Goal: Task Accomplishment & Management: Manage account settings

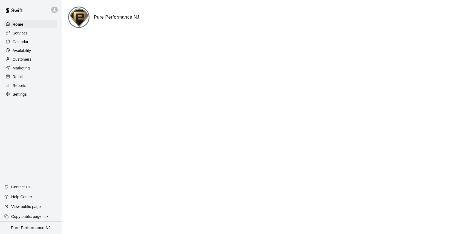
click at [21, 85] on p "Reports" at bounding box center [20, 85] width 14 height 5
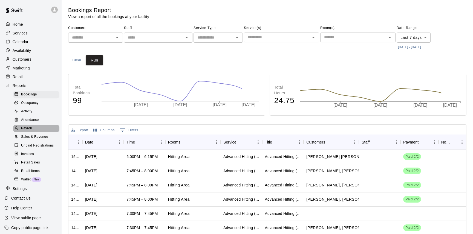
click at [30, 129] on span "Payroll" at bounding box center [26, 128] width 11 height 5
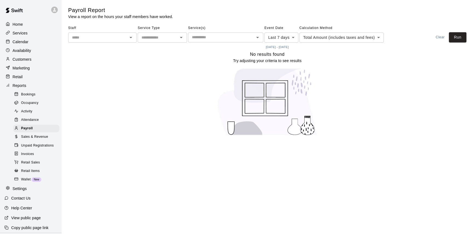
click at [129, 34] on icon "Open" at bounding box center [130, 37] width 7 height 7
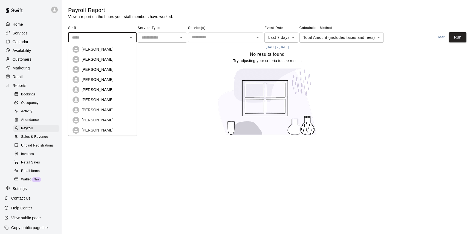
click at [180, 37] on icon "Open" at bounding box center [181, 37] width 3 height 1
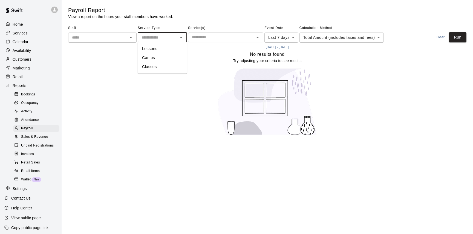
click at [176, 46] on li "Lessons" at bounding box center [162, 48] width 49 height 9
type input "*******"
click at [295, 36] on body "Home Services Calendar Availability Customers Marketing Retail Reports Bookings…" at bounding box center [236, 71] width 473 height 142
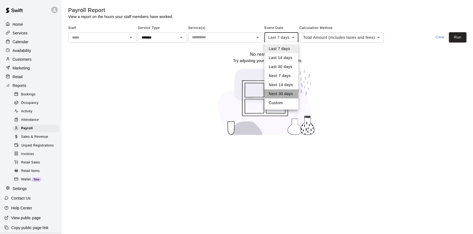
click at [288, 94] on li "Next 30 days" at bounding box center [281, 93] width 34 height 9
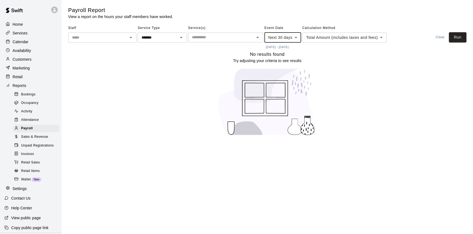
click at [294, 39] on body "Home Services Calendar Availability Customers Marketing Retail Reports Bookings…" at bounding box center [236, 71] width 473 height 142
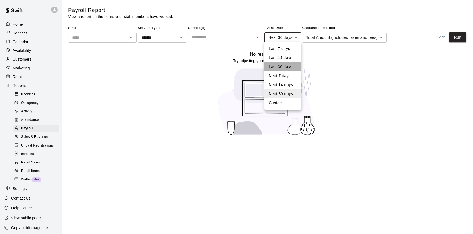
click at [286, 63] on li "Last 30 days" at bounding box center [282, 66] width 37 height 9
type input "*****"
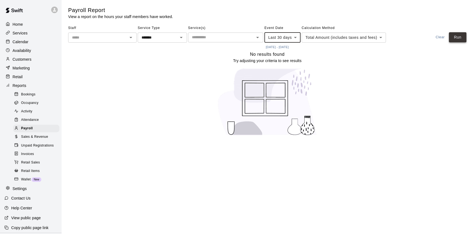
click at [451, 37] on button "Run" at bounding box center [458, 37] width 18 height 10
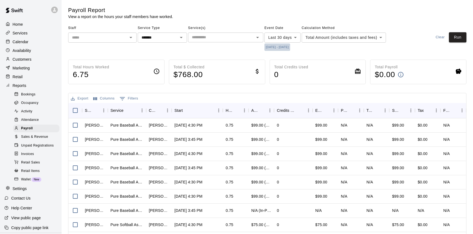
click at [274, 46] on button "[DATE] - [DATE]" at bounding box center [277, 46] width 26 height 7
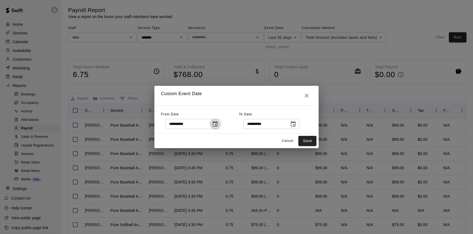
click at [217, 125] on icon "Choose date, selected date is Sep 15, 2025" at bounding box center [214, 123] width 5 height 5
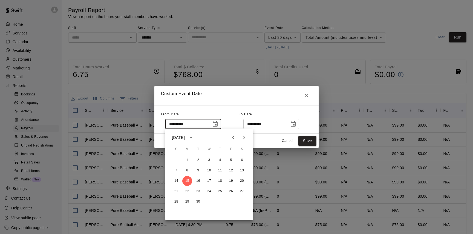
click at [244, 136] on icon "Next month" at bounding box center [244, 137] width 7 height 7
click at [208, 160] on button "1" at bounding box center [209, 160] width 10 height 10
type input "**********"
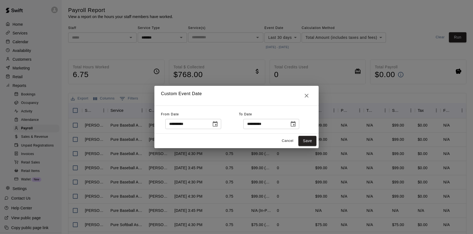
click at [293, 125] on icon "Choose date, selected date is Oct 15, 2025" at bounding box center [292, 123] width 5 height 5
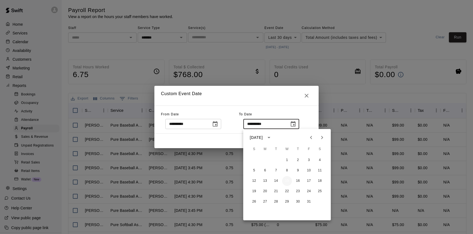
click at [287, 180] on button "15" at bounding box center [287, 181] width 10 height 10
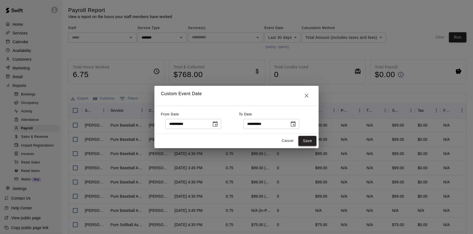
click at [308, 138] on button "Save" at bounding box center [307, 141] width 18 height 10
type input "******"
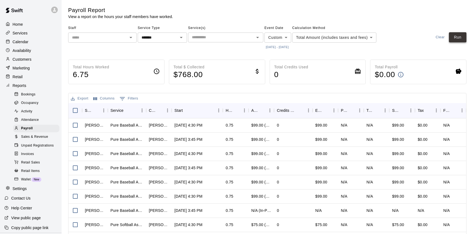
click at [461, 36] on button "Run" at bounding box center [458, 37] width 18 height 10
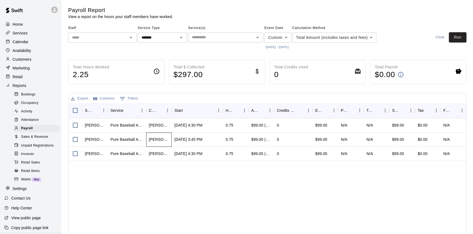
click at [160, 140] on div "[PERSON_NAME]" at bounding box center [159, 139] width 20 height 5
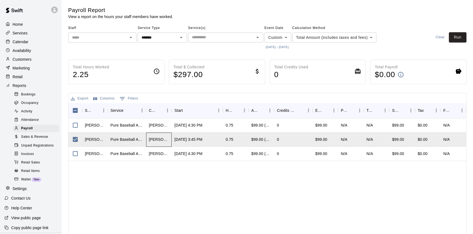
click at [157, 138] on div "[PERSON_NAME]" at bounding box center [159, 139] width 20 height 5
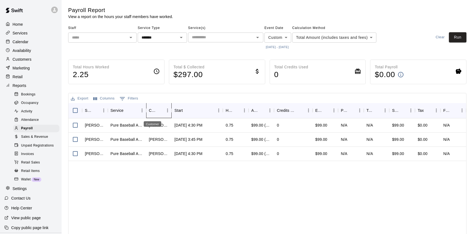
click at [153, 110] on div "Customer" at bounding box center [152, 110] width 7 height 15
click at [168, 110] on icon "Menu" at bounding box center [167, 111] width 1 height 4
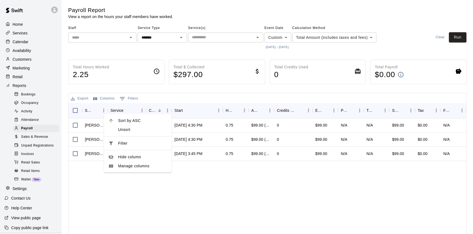
click at [153, 100] on div "Export Columns 0 Filters" at bounding box center [266, 98] width 397 height 10
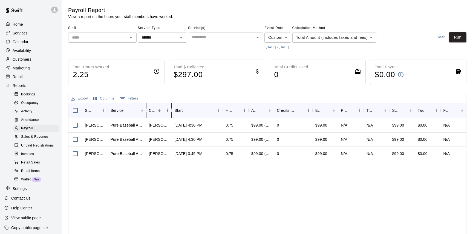
click at [170, 111] on icon "Customer" at bounding box center [171, 110] width 7 height 7
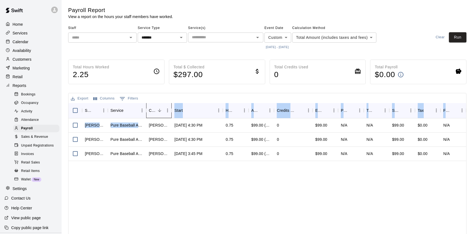
drag, startPoint x: 170, startPoint y: 111, endPoint x: 140, endPoint y: 123, distance: 32.6
click at [140, 122] on div "Staff Service Customer Start Hours Amount Paid Credits Used Effective Price Pay…" at bounding box center [266, 186] width 397 height 167
click at [167, 112] on icon "Menu" at bounding box center [167, 111] width 1 height 4
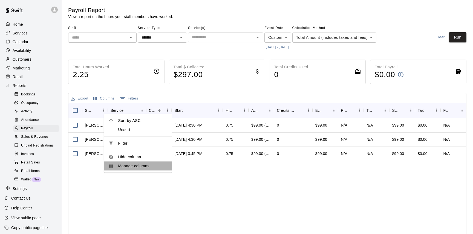
click at [142, 168] on span "Manage columns" at bounding box center [142, 166] width 49 height 6
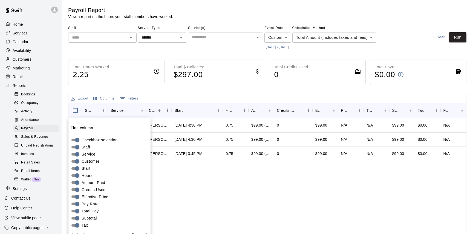
click at [157, 91] on div "Total Hours Worked 2.25 Total $ Collected $ 297.00 Total Credits Used 0 Total P…" at bounding box center [267, 172] width 398 height 225
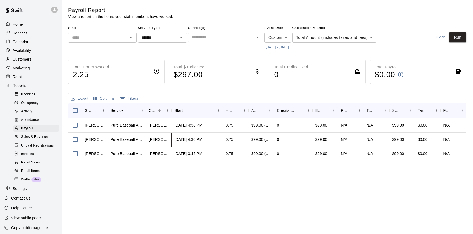
click at [160, 139] on div "[PERSON_NAME]" at bounding box center [159, 139] width 20 height 5
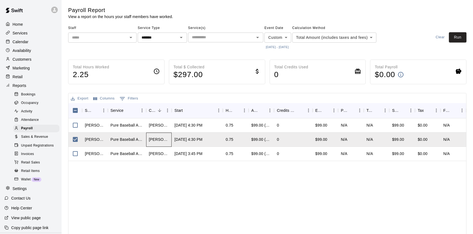
click at [160, 139] on div "[PERSON_NAME]" at bounding box center [159, 139] width 20 height 5
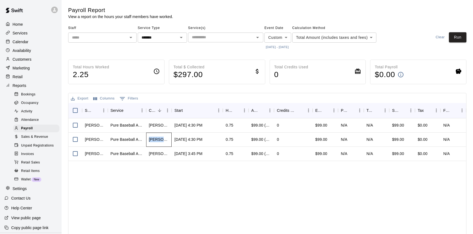
click at [160, 139] on div "[PERSON_NAME]" at bounding box center [159, 139] width 20 height 5
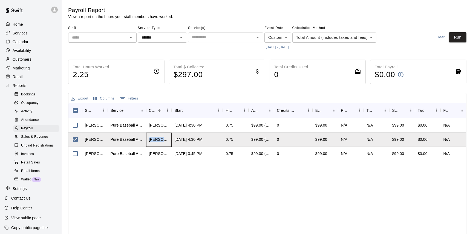
click at [160, 139] on div "[PERSON_NAME]" at bounding box center [159, 139] width 20 height 5
drag, startPoint x: 172, startPoint y: 108, endPoint x: 185, endPoint y: 107, distance: 13.1
click at [185, 107] on div "Staff Service Customer Start Hours Amount Paid Credits Used Effective Price Pay…" at bounding box center [266, 110] width 397 height 15
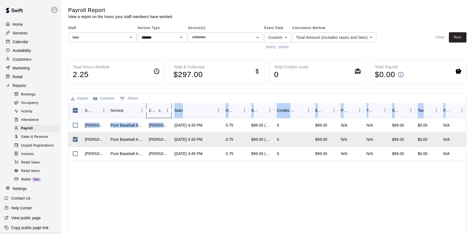
drag, startPoint x: 170, startPoint y: 111, endPoint x: 198, endPoint y: 118, distance: 28.7
click at [198, 118] on div "Staff Service Customer Start Hours Amount Paid Credits Used Effective Price Pay…" at bounding box center [266, 186] width 397 height 167
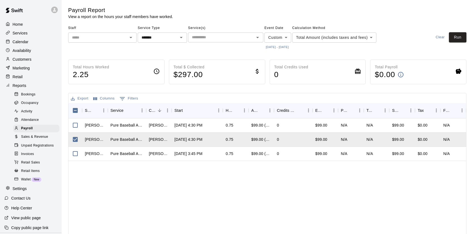
click at [161, 210] on div "[PERSON_NAME] Pure Baseball Assessment [PERSON_NAME] [DATE] 4:30 PM 0.75 $99.00…" at bounding box center [266, 193] width 397 height 151
drag, startPoint x: 171, startPoint y: 109, endPoint x: 202, endPoint y: 111, distance: 31.2
click at [203, 111] on div "Staff Service Customer Start Hours Amount Paid Credits Used Effective Price Pay…" at bounding box center [266, 110] width 397 height 15
click at [169, 110] on icon "Customer" at bounding box center [171, 110] width 7 height 7
click at [167, 110] on icon "Menu" at bounding box center [167, 110] width 5 height 5
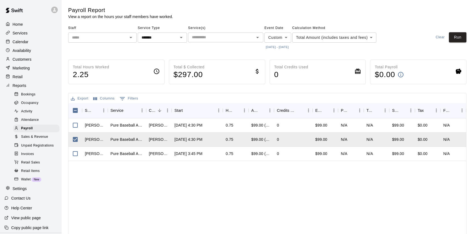
click at [183, 178] on div "[PERSON_NAME] Pure Baseball Assessment [PERSON_NAME] [DATE] 4:30 PM 0.75 $99.00…" at bounding box center [266, 193] width 397 height 151
click at [159, 140] on div "[PERSON_NAME]" at bounding box center [159, 139] width 20 height 5
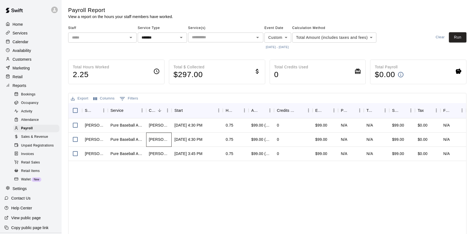
click at [159, 140] on div "[PERSON_NAME]" at bounding box center [159, 139] width 20 height 5
click at [159, 141] on div "[PERSON_NAME]" at bounding box center [159, 139] width 20 height 5
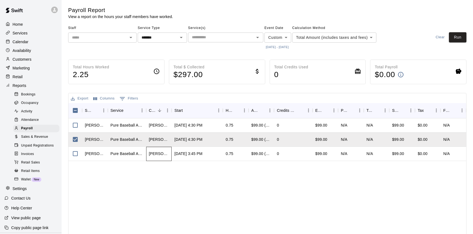
click at [159, 157] on div "[PERSON_NAME]" at bounding box center [159, 154] width 26 height 14
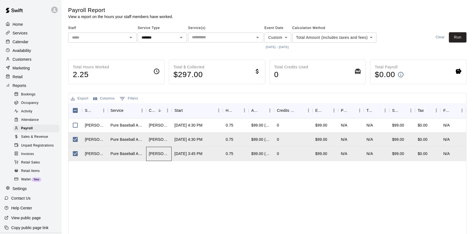
click at [159, 157] on div "[PERSON_NAME]" at bounding box center [159, 154] width 26 height 14
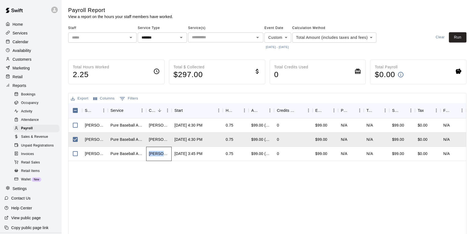
click at [159, 157] on div "[PERSON_NAME]" at bounding box center [159, 154] width 26 height 14
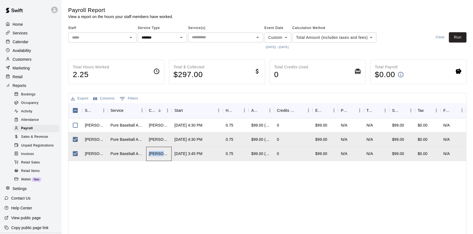
click at [159, 157] on div "[PERSON_NAME]" at bounding box center [159, 154] width 26 height 14
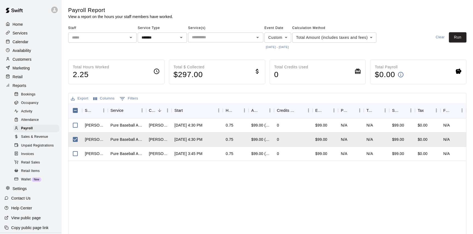
click at [159, 168] on div "[PERSON_NAME] Pure Baseball Assessment [PERSON_NAME] [DATE] 4:30 PM 0.75 $99.00…" at bounding box center [266, 193] width 397 height 151
click at [117, 139] on div "Pure Baseball Assessment" at bounding box center [126, 139] width 33 height 5
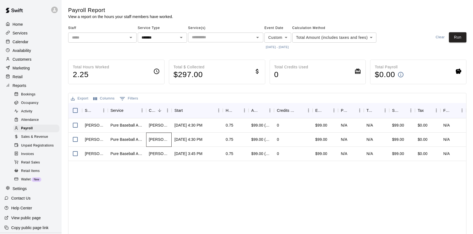
click at [153, 139] on div "[PERSON_NAME]" at bounding box center [159, 139] width 20 height 5
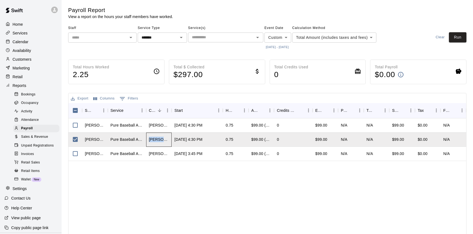
click at [153, 139] on div "[PERSON_NAME]" at bounding box center [159, 139] width 20 height 5
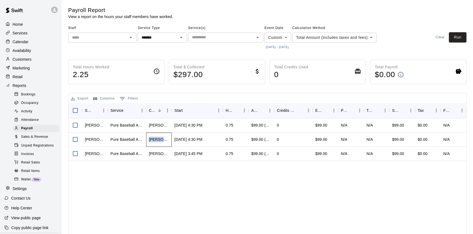
click at [153, 139] on div "[PERSON_NAME]" at bounding box center [159, 139] width 20 height 5
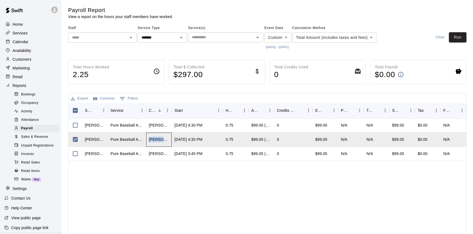
click at [153, 139] on div "[PERSON_NAME]" at bounding box center [159, 139] width 20 height 5
click at [158, 153] on div "[PERSON_NAME]" at bounding box center [159, 153] width 20 height 5
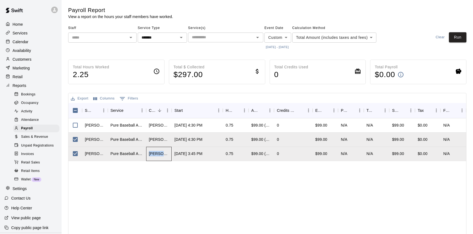
click at [158, 153] on div "[PERSON_NAME]" at bounding box center [159, 153] width 20 height 5
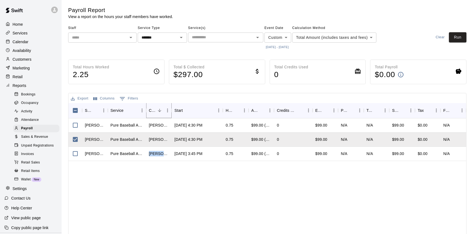
click at [167, 109] on icon "Menu" at bounding box center [167, 111] width 1 height 4
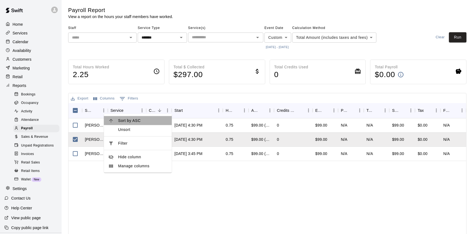
click at [162, 118] on span "Sort by ASC" at bounding box center [142, 121] width 49 height 6
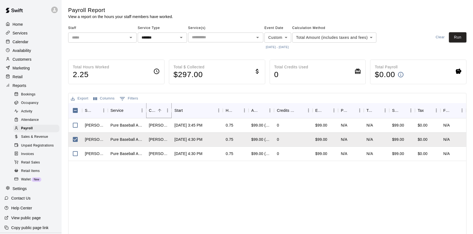
click at [167, 111] on icon "Menu" at bounding box center [167, 111] width 1 height 4
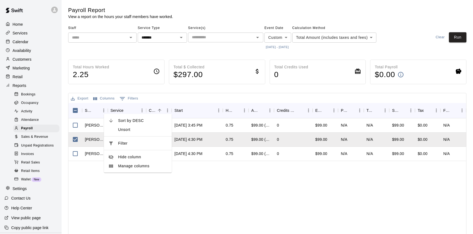
click at [154, 141] on span "Filter" at bounding box center [142, 144] width 49 height 6
select select "**********"
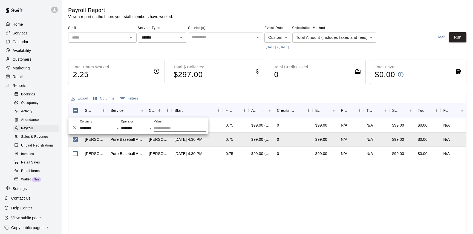
click at [74, 128] on icon "Delete" at bounding box center [74, 127] width 3 height 3
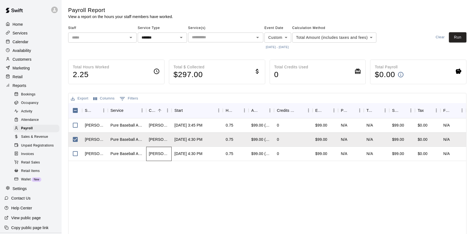
click at [157, 156] on div "[PERSON_NAME]" at bounding box center [159, 154] width 26 height 14
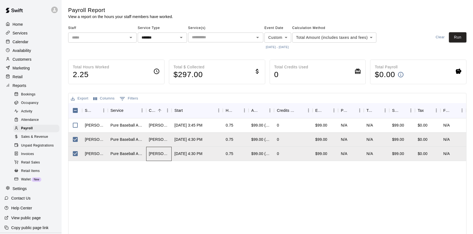
click at [159, 153] on div "[PERSON_NAME]" at bounding box center [159, 153] width 20 height 5
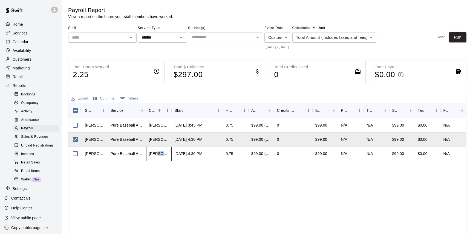
click at [159, 153] on div "[PERSON_NAME]" at bounding box center [159, 153] width 20 height 5
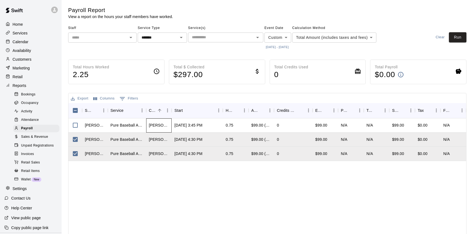
click at [162, 126] on div "[PERSON_NAME]" at bounding box center [159, 125] width 20 height 5
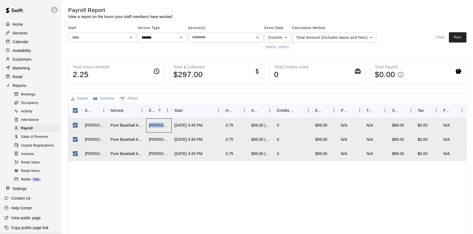
click at [162, 126] on div "[PERSON_NAME]" at bounding box center [159, 125] width 20 height 5
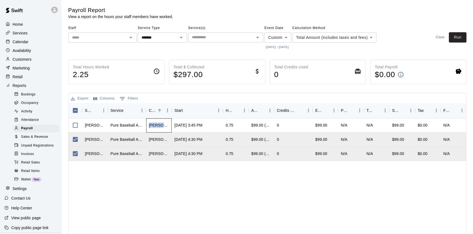
click at [162, 126] on div "[PERSON_NAME]" at bounding box center [159, 125] width 20 height 5
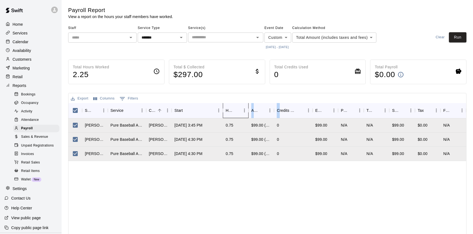
drag, startPoint x: 248, startPoint y: 110, endPoint x: 280, endPoint y: 111, distance: 32.3
click at [280, 111] on div "Staff Service Customer Start Hours Amount Paid Credits Used Effective Price Pay…" at bounding box center [266, 110] width 397 height 15
click at [172, 110] on icon "Customer" at bounding box center [171, 111] width 1 height 4
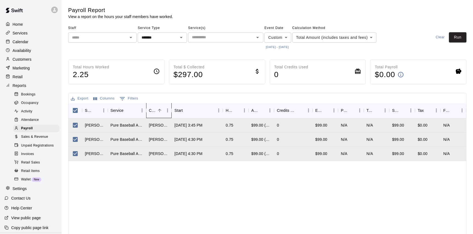
click at [172, 110] on icon "Customer" at bounding box center [171, 111] width 1 height 4
click at [103, 96] on button "Columns" at bounding box center [104, 98] width 24 height 8
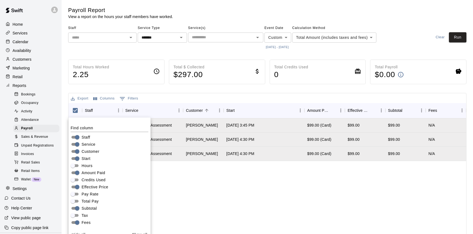
scroll to position [10, 0]
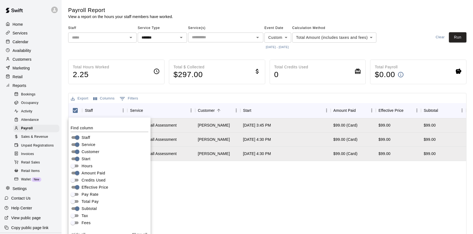
click at [183, 188] on div "[PERSON_NAME] Pure Baseball Assessment [PERSON_NAME] [DATE] 3:45 PM $99.00 (Car…" at bounding box center [266, 193] width 397 height 151
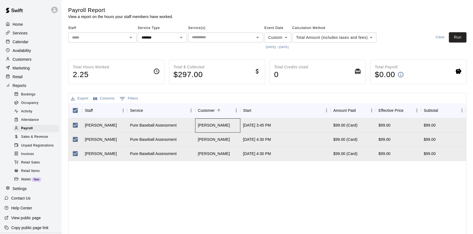
drag, startPoint x: 236, startPoint y: 126, endPoint x: 220, endPoint y: 125, distance: 16.7
click at [220, 125] on div "[PERSON_NAME]" at bounding box center [217, 125] width 45 height 14
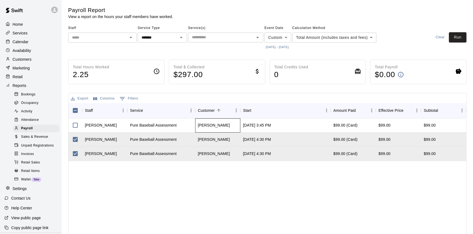
copy div "[PERSON_NAME]"
click at [29, 60] on p "Customers" at bounding box center [22, 59] width 19 height 5
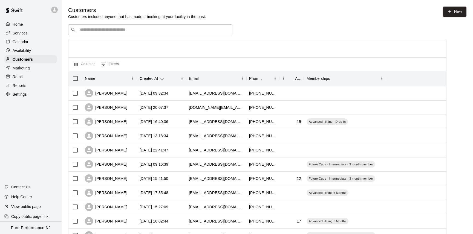
click at [115, 33] on div "​ ​" at bounding box center [150, 29] width 164 height 11
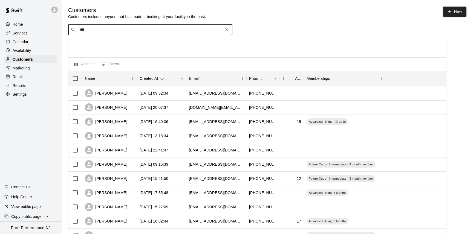
type input "****"
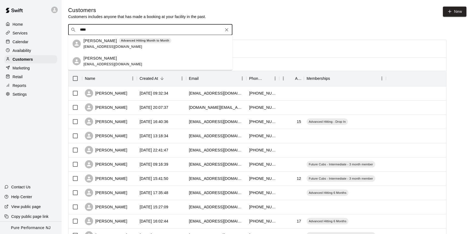
click at [105, 43] on p "[PERSON_NAME]" at bounding box center [99, 41] width 33 height 6
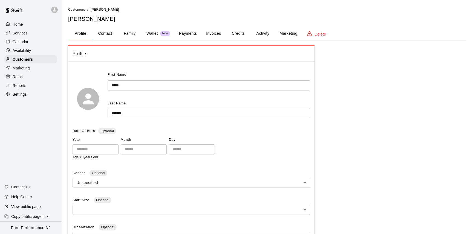
click at [133, 27] on button "Family" at bounding box center [129, 33] width 25 height 13
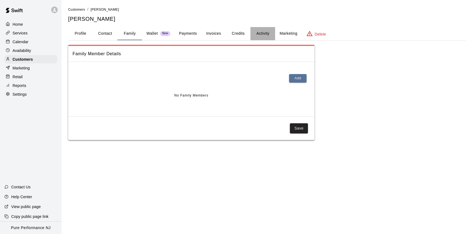
click at [263, 33] on button "Activity" at bounding box center [262, 33] width 25 height 13
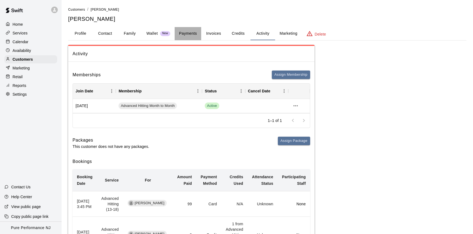
click at [185, 36] on button "Payments" at bounding box center [187, 33] width 27 height 13
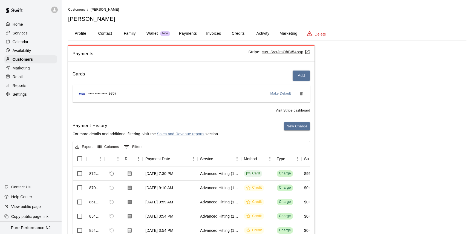
click at [19, 41] on p "Calendar" at bounding box center [21, 41] width 16 height 5
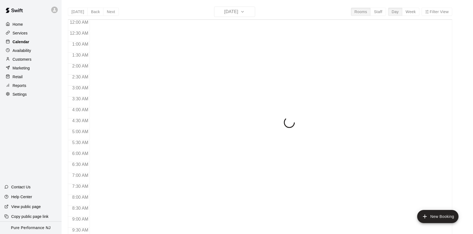
scroll to position [305, 0]
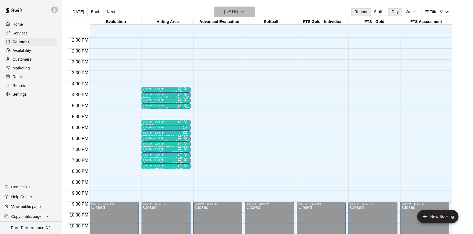
click at [244, 12] on icon "button" at bounding box center [242, 11] width 4 height 7
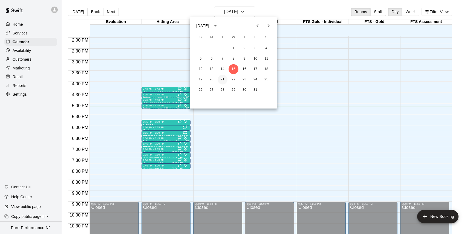
click at [222, 81] on button "21" at bounding box center [222, 80] width 10 height 10
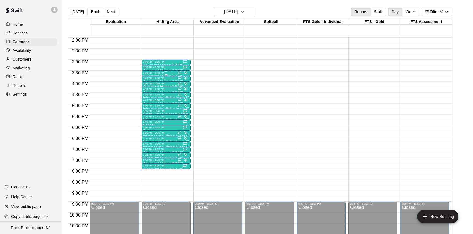
click at [153, 74] on div "3:30 PM – 3:45 PM" at bounding box center [166, 72] width 46 height 3
click at [149, 89] on img "edit" at bounding box center [148, 90] width 6 height 6
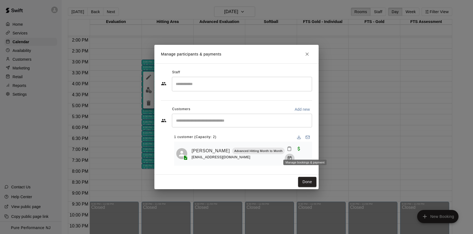
click at [292, 156] on icon "Manage bookings & payment" at bounding box center [289, 158] width 5 height 5
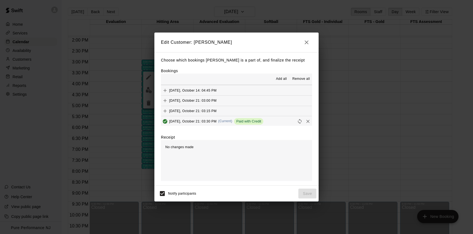
scroll to position [495, 0]
click at [197, 118] on span "[DATE], October 21: 03:30 PM" at bounding box center [192, 120] width 47 height 4
click at [308, 119] on icon "Remove" at bounding box center [307, 120] width 3 height 3
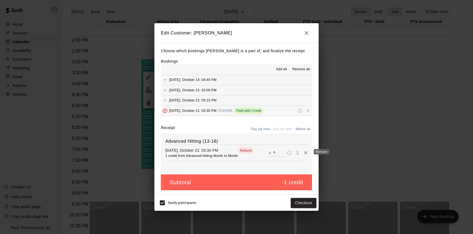
click at [306, 153] on icon "Remove" at bounding box center [305, 152] width 5 height 5
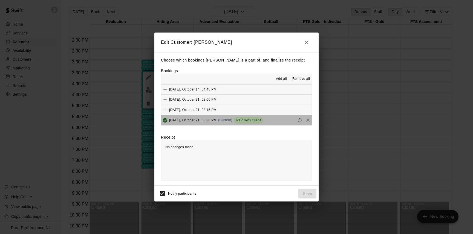
click at [207, 118] on span "[DATE], October 21: 03:30 PM" at bounding box center [192, 120] width 47 height 4
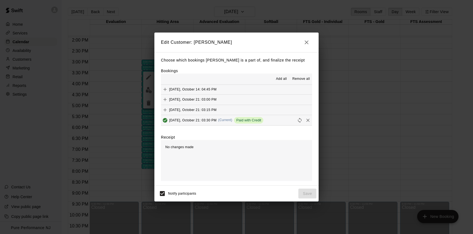
click at [207, 118] on span "[DATE], October 21: 03:30 PM" at bounding box center [192, 120] width 47 height 4
click at [306, 44] on icon "button" at bounding box center [306, 42] width 7 height 7
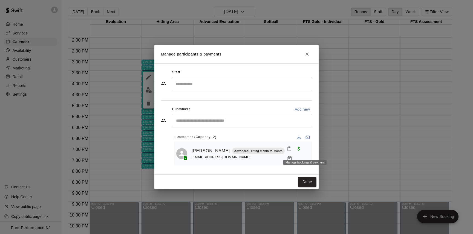
click at [292, 156] on icon "Manage bookings & payment" at bounding box center [289, 158] width 5 height 5
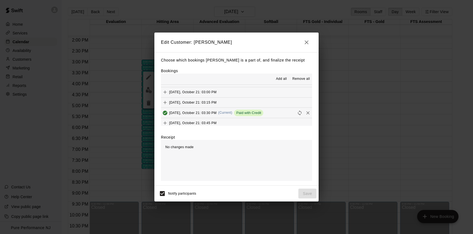
scroll to position [499, 0]
click at [220, 114] on span "(Current)" at bounding box center [225, 116] width 14 height 4
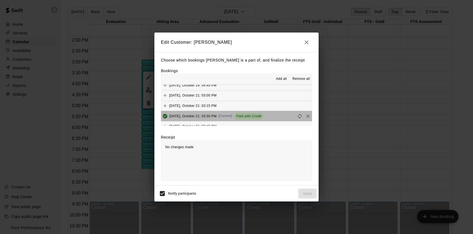
click at [220, 114] on span "(Current)" at bounding box center [225, 116] width 14 height 4
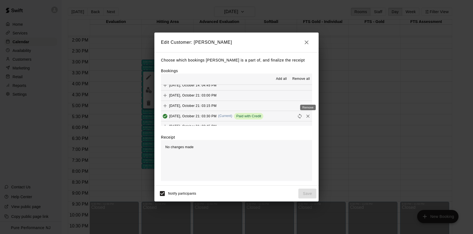
click at [309, 113] on icon "Remove" at bounding box center [307, 115] width 5 height 5
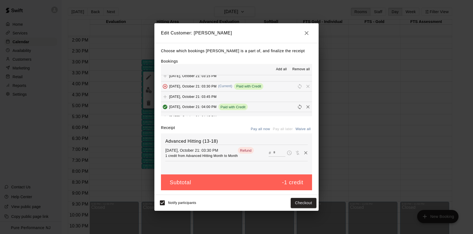
scroll to position [508, 0]
click at [302, 203] on button "Checkout" at bounding box center [303, 203] width 26 height 10
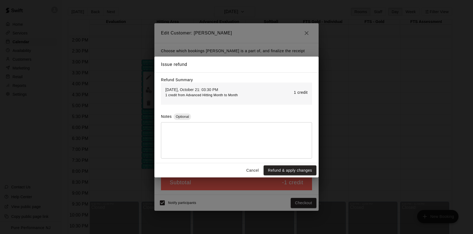
click at [302, 92] on p "1 credit" at bounding box center [301, 93] width 14 height 6
click at [272, 169] on button "Refund & apply changes" at bounding box center [289, 170] width 53 height 10
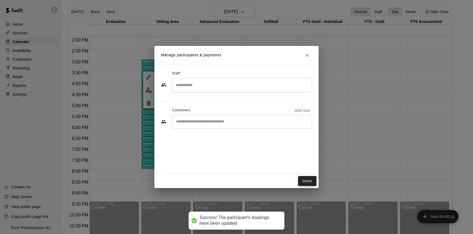
click at [302, 181] on button "Done" at bounding box center [307, 181] width 18 height 10
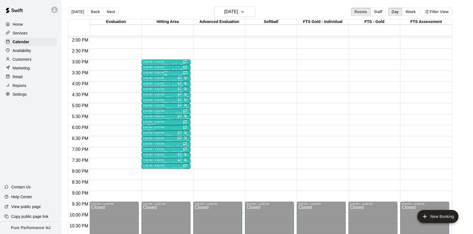
click at [151, 75] on div at bounding box center [166, 74] width 46 height 1
click at [150, 94] on img "edit" at bounding box center [148, 93] width 6 height 6
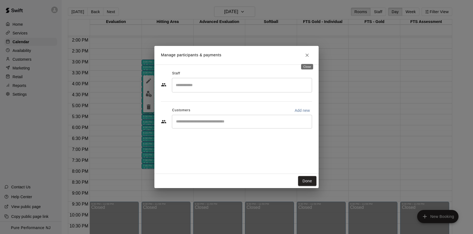
click at [308, 55] on icon "Close" at bounding box center [306, 55] width 5 height 5
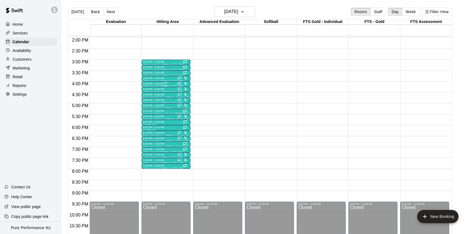
click at [152, 85] on div "4:00 PM – 4:15 PM" at bounding box center [166, 83] width 46 height 3
click at [149, 103] on img "edit" at bounding box center [148, 101] width 6 height 6
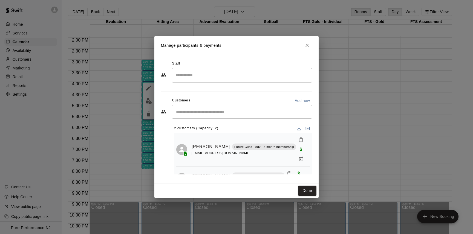
click at [307, 45] on icon "Close" at bounding box center [306, 45] width 3 height 3
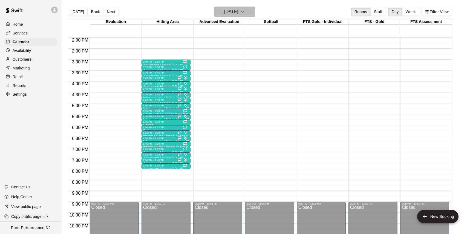
click at [244, 13] on icon "button" at bounding box center [242, 11] width 4 height 7
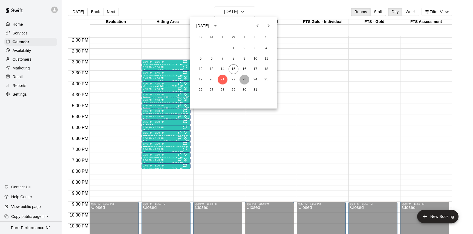
click at [243, 78] on button "23" at bounding box center [244, 80] width 10 height 10
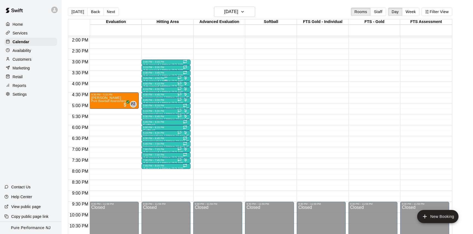
click at [151, 79] on div "3:45 PM – 4:00 PM" at bounding box center [166, 78] width 46 height 3
click at [146, 97] on img "edit" at bounding box center [148, 95] width 6 height 6
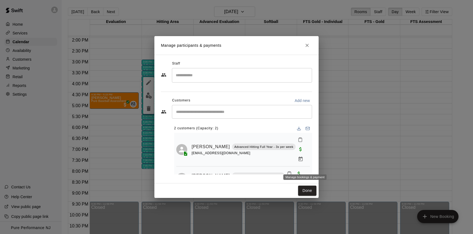
click at [292, 181] on icon "Manage bookings & payment" at bounding box center [289, 183] width 5 height 5
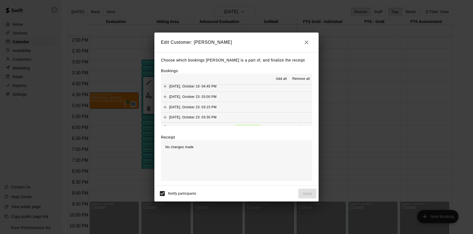
scroll to position [505, 0]
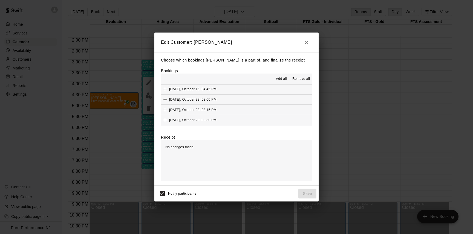
click at [213, 128] on span "[DATE], October 23: 03:45 PM" at bounding box center [192, 130] width 47 height 4
click at [269, 125] on button "[DATE], October 23: 03:45 PM (Current) Paid with Card" at bounding box center [236, 130] width 151 height 10
click at [223, 126] on div "[DATE], October 23: 03:45 PM (Current) Paid with Card" at bounding box center [211, 130] width 101 height 8
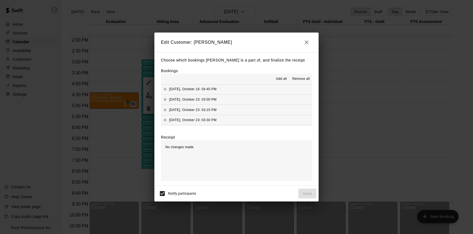
click at [221, 155] on div "No changes made" at bounding box center [236, 160] width 151 height 41
click at [211, 128] on span "[DATE], October 23: 03:45 PM" at bounding box center [192, 130] width 47 height 4
click at [305, 41] on icon "button" at bounding box center [306, 42] width 7 height 7
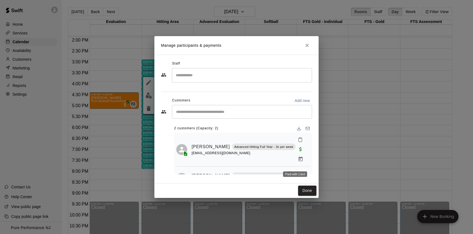
click at [295, 171] on span "Paid with Card" at bounding box center [299, 173] width 10 height 5
click at [296, 171] on span "Paid with Card" at bounding box center [299, 173] width 10 height 5
click at [308, 45] on icon "Close" at bounding box center [306, 45] width 5 height 5
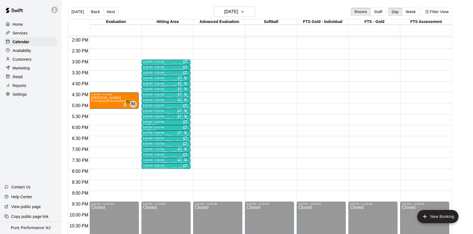
click at [23, 60] on p "Customers" at bounding box center [22, 59] width 19 height 5
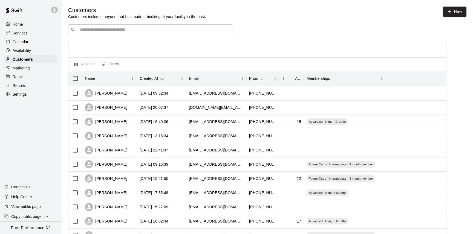
click at [112, 28] on input "Search customers by name or email" at bounding box center [154, 29] width 152 height 5
type input "****"
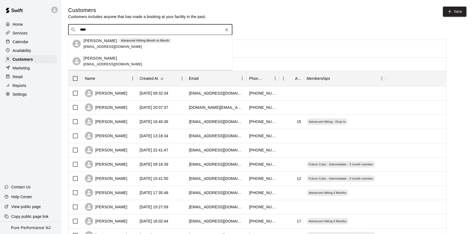
click at [106, 44] on div "[PERSON_NAME] Advanced Hitting Month to Month [EMAIL_ADDRESS][DOMAIN_NAME]" at bounding box center [127, 44] width 88 height 12
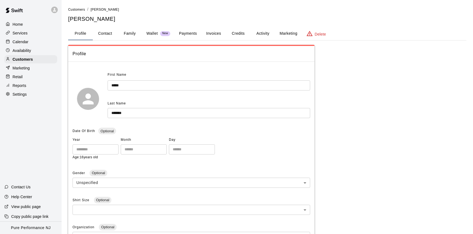
click at [265, 33] on button "Activity" at bounding box center [262, 33] width 25 height 13
